Goal: Find specific page/section: Find specific page/section

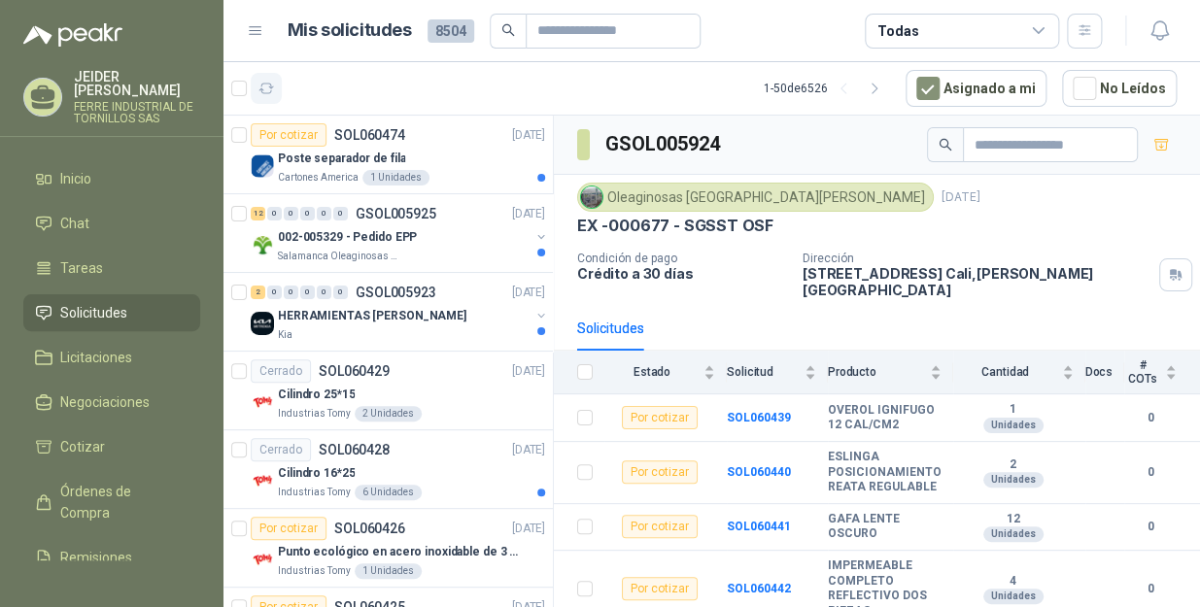
scroll to position [516, 0]
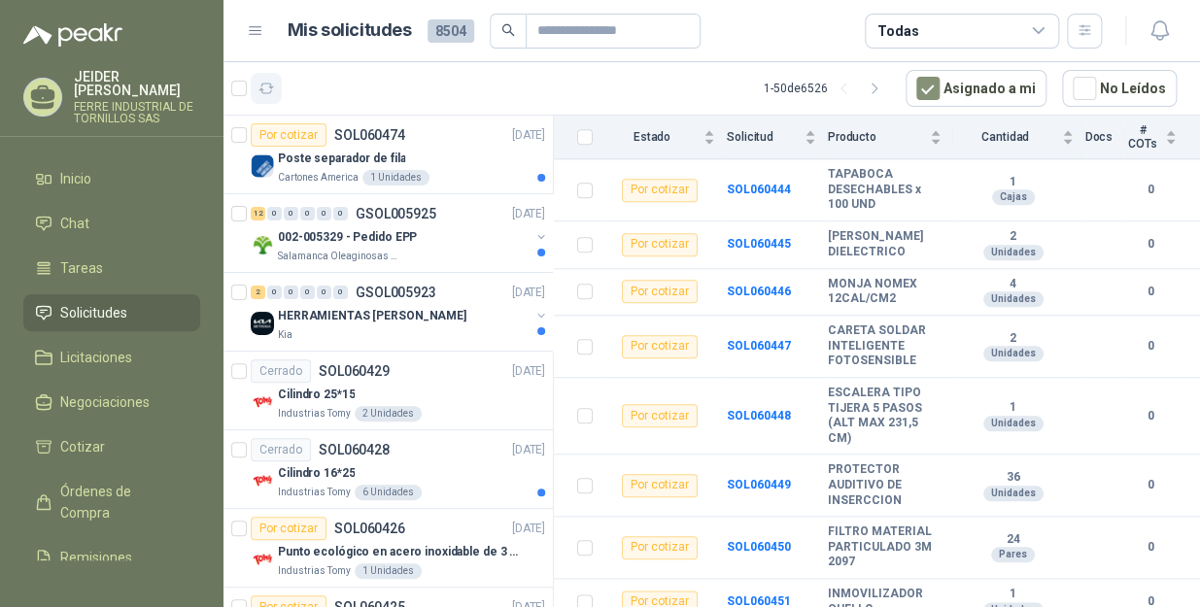
click at [264, 84] on icon "button" at bounding box center [267, 89] width 17 height 17
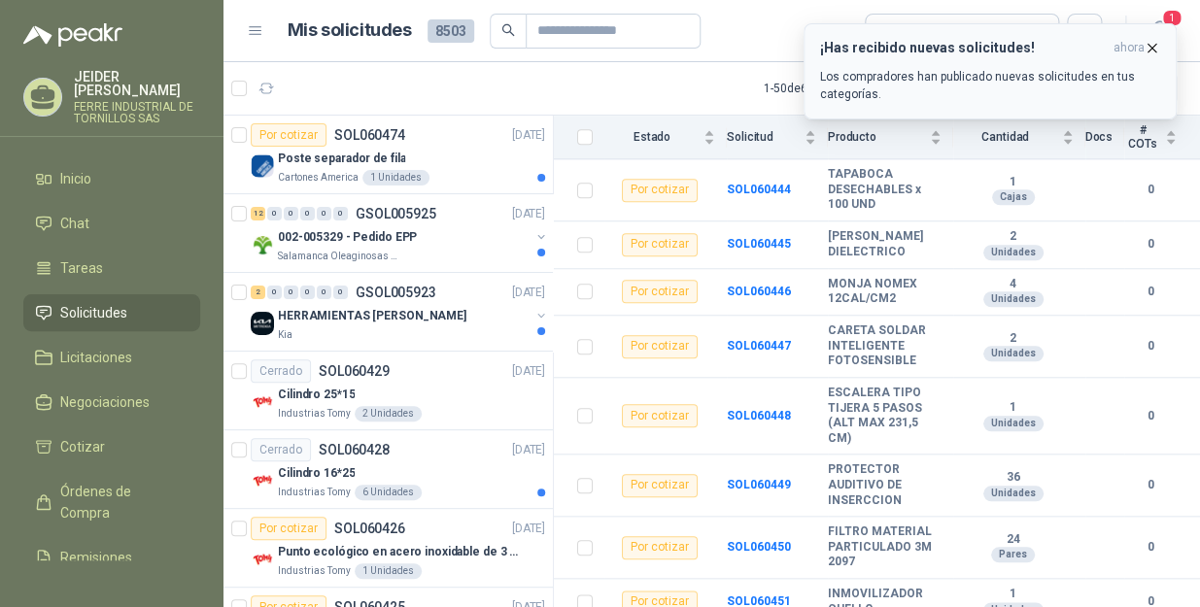
click at [1155, 40] on icon "button" at bounding box center [1152, 48] width 17 height 17
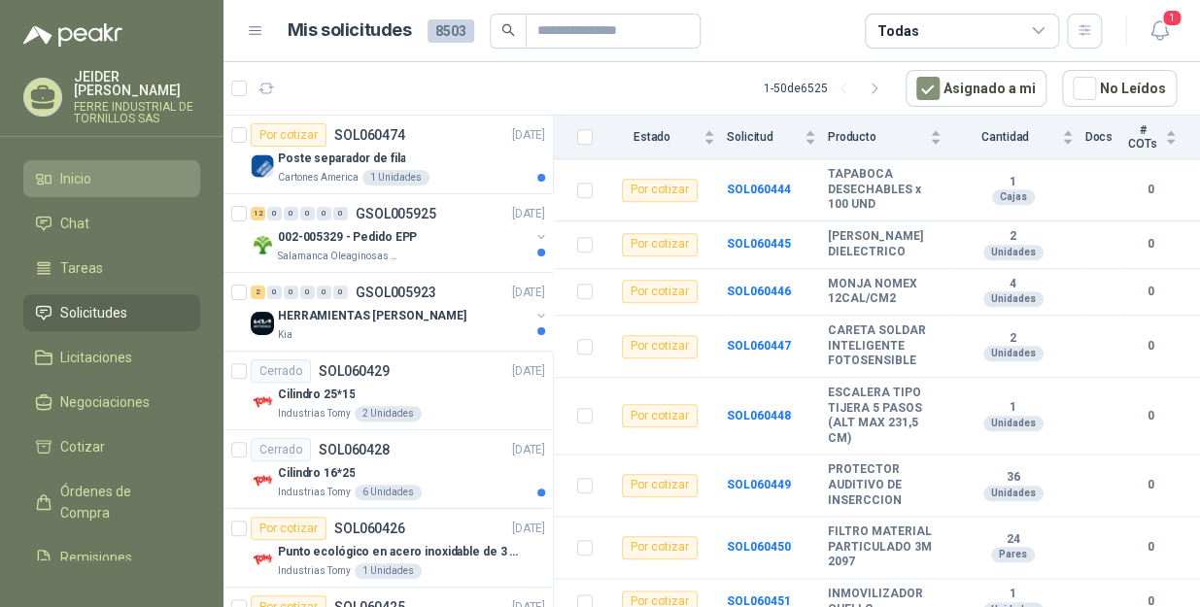
click at [98, 178] on link "Inicio" at bounding box center [111, 178] width 177 height 37
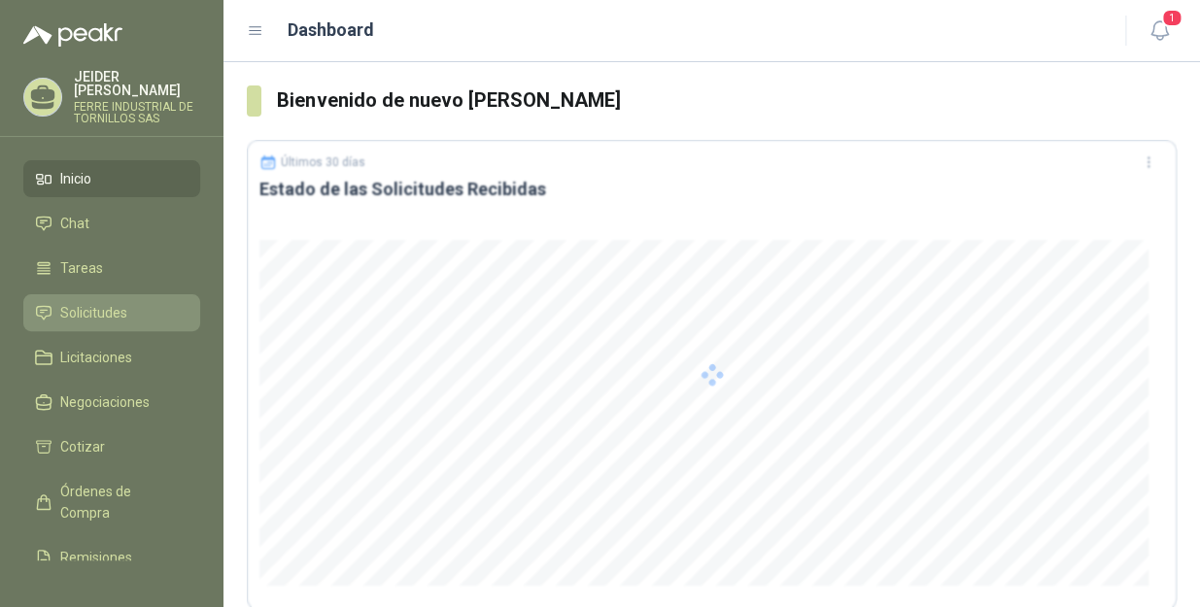
click at [95, 302] on span "Solicitudes" at bounding box center [93, 312] width 67 height 21
